Goal: Check status: Check status

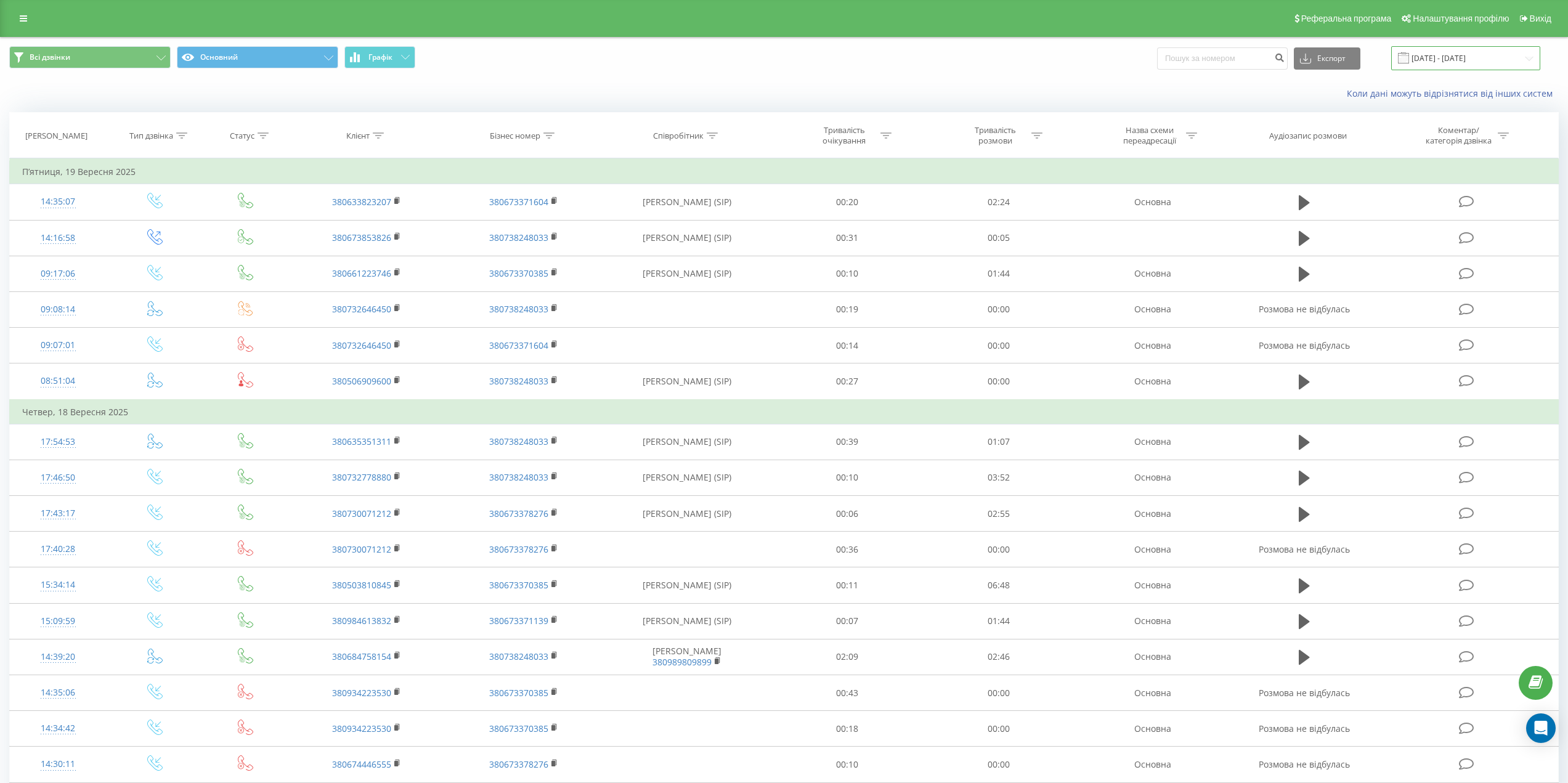
click at [1519, 59] on input "[DATE] - [DATE]" at bounding box center [1466, 58] width 149 height 24
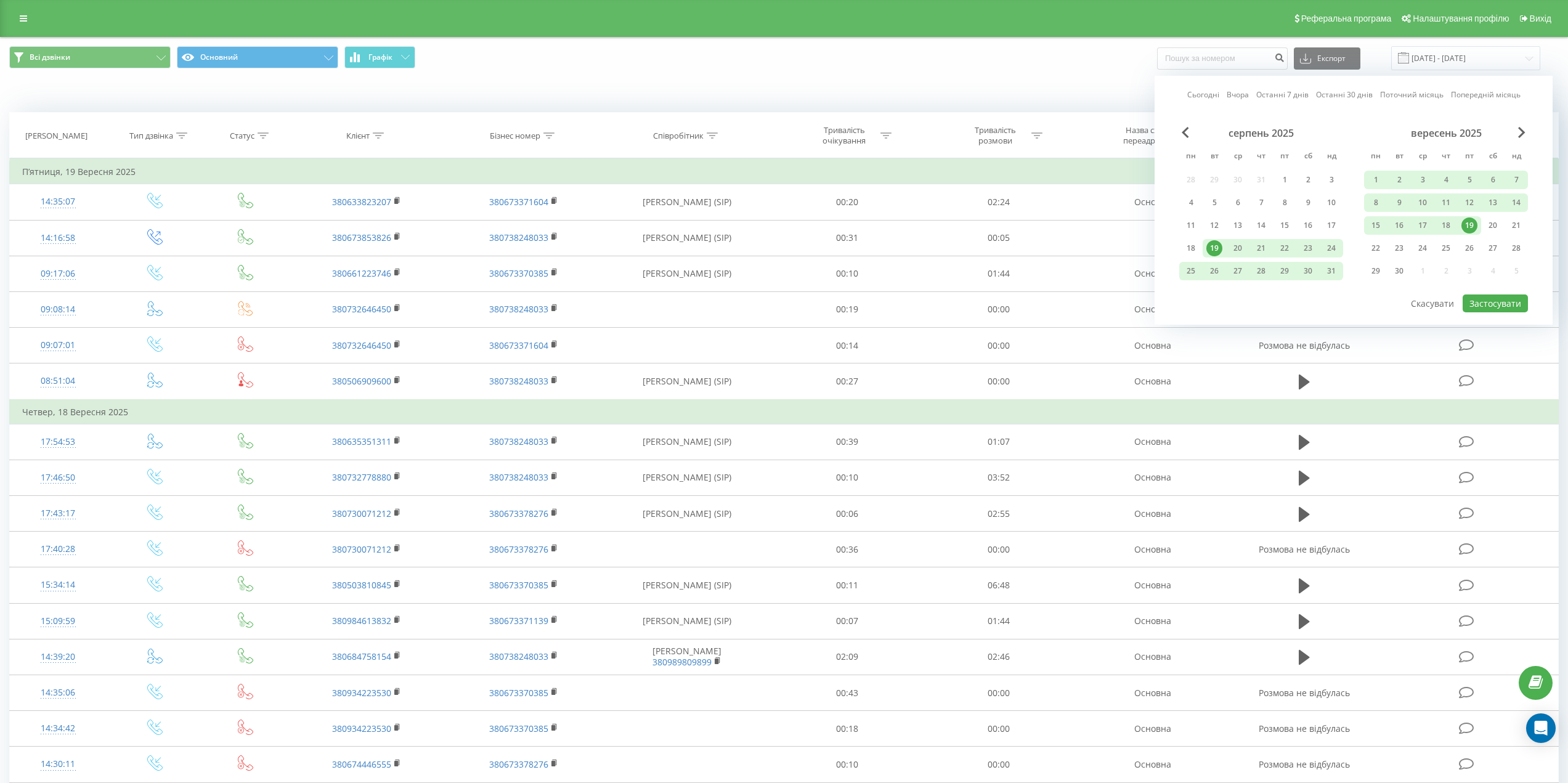
click at [1203, 93] on link "Сьогодні" at bounding box center [1203, 94] width 32 height 12
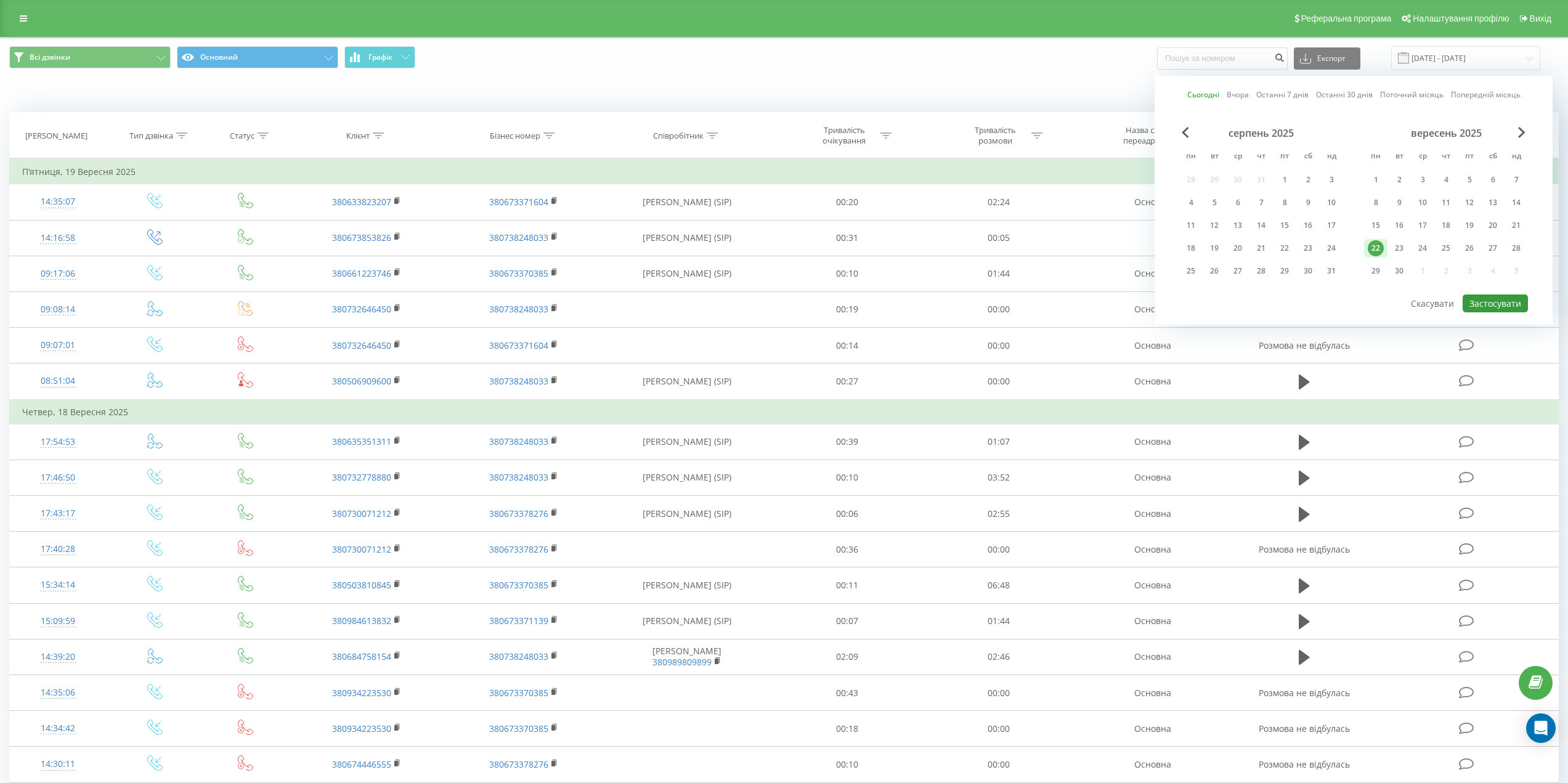
click at [1506, 302] on button "Застосувати" at bounding box center [1496, 303] width 66 height 18
type input "[DATE] - [DATE]"
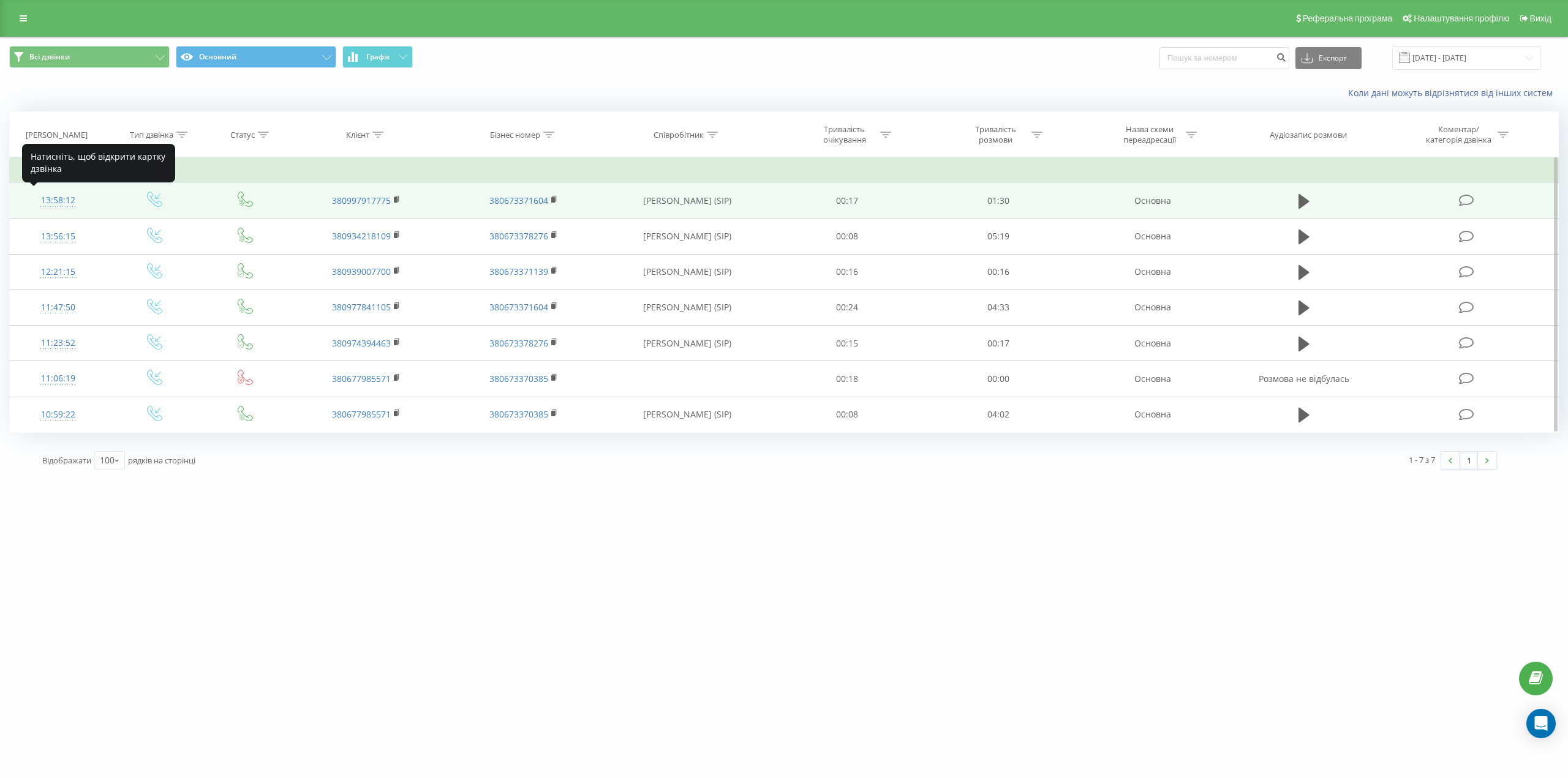
click at [54, 198] on div "13:58:12" at bounding box center [58, 200] width 72 height 24
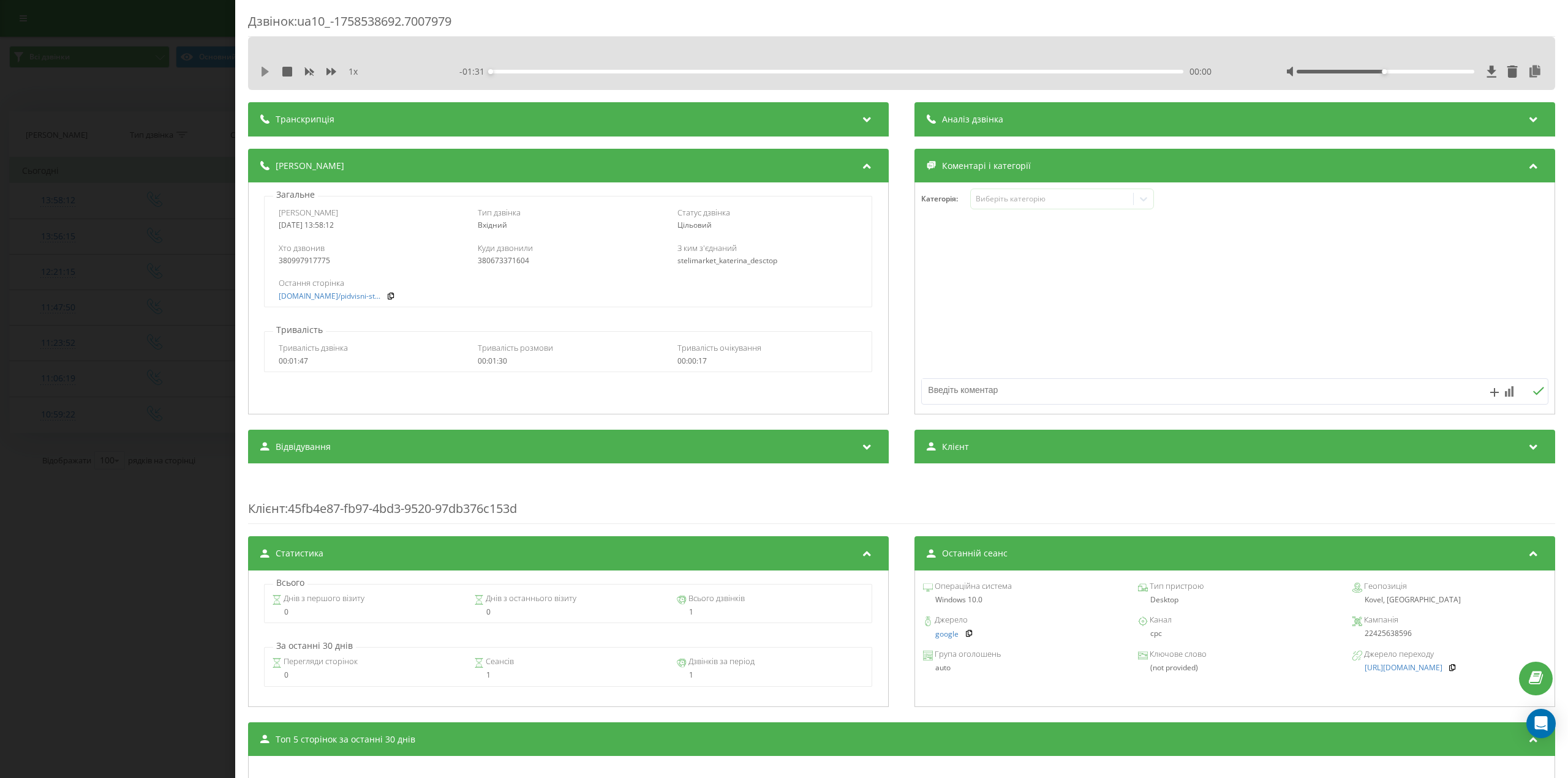
click at [264, 73] on icon at bounding box center [265, 71] width 7 height 10
click at [264, 71] on icon at bounding box center [263, 71] width 3 height 10
click at [588, 69] on div "- 01:12 00:18 00:18" at bounding box center [844, 71] width 770 height 12
click at [580, 70] on div "00:18" at bounding box center [837, 71] width 693 height 3
click at [305, 263] on div "380997917775" at bounding box center [369, 261] width 181 height 9
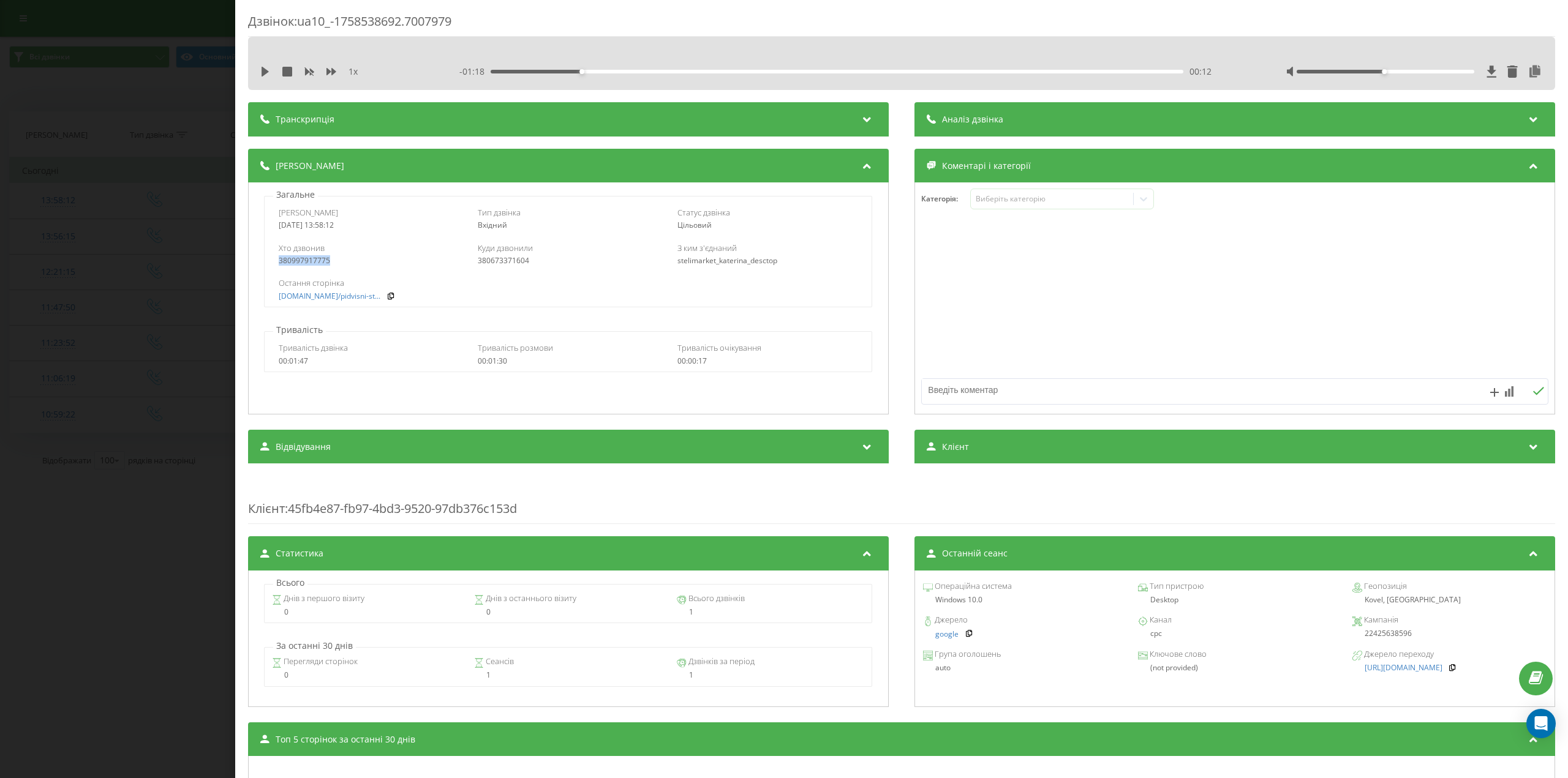
click at [305, 263] on div "380997917775" at bounding box center [369, 261] width 181 height 9
copy div "380997917775"
click at [296, 257] on div "380997917775" at bounding box center [369, 261] width 181 height 9
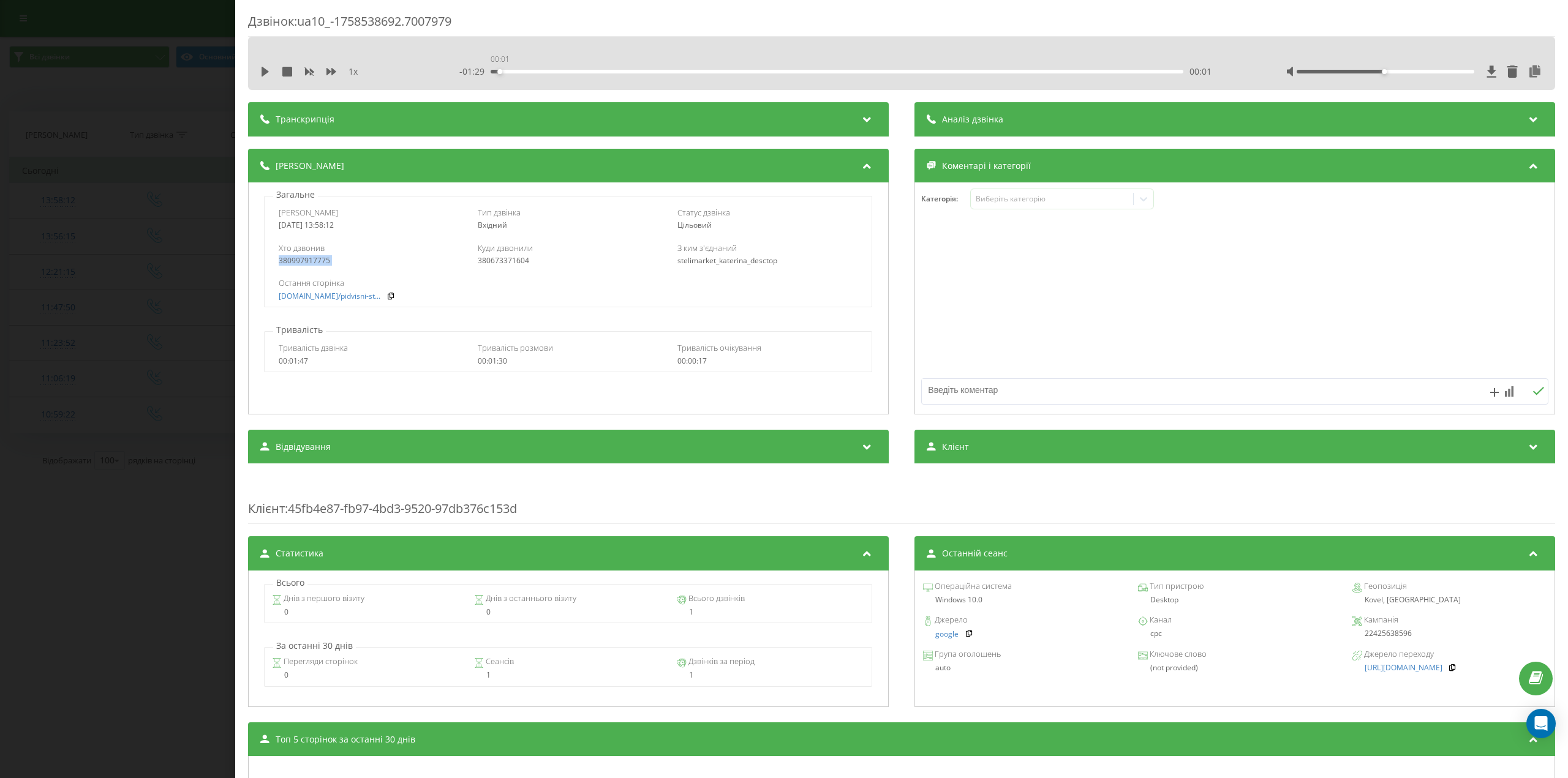
click at [498, 71] on div "00:01" at bounding box center [837, 71] width 693 height 3
click at [262, 71] on icon at bounding box center [265, 71] width 10 height 10
